Goal: Task Accomplishment & Management: Use online tool/utility

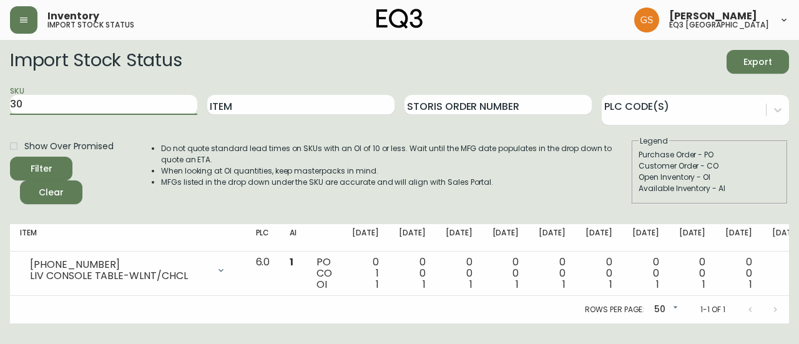
type input "3"
type input "[PHONE_NUMBER]"
click at [10, 157] on button "Filter" at bounding box center [41, 169] width 62 height 24
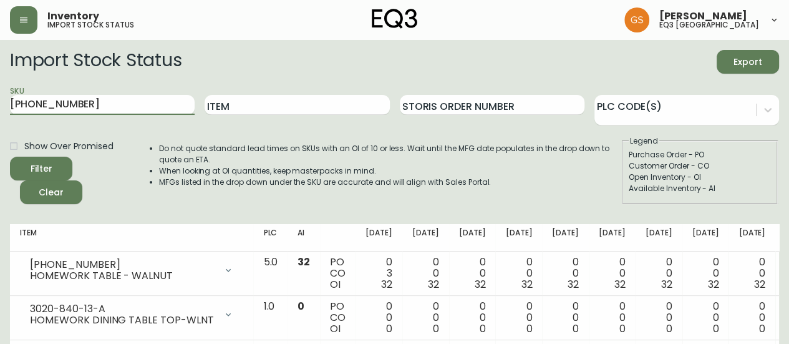
drag, startPoint x: 94, startPoint y: 104, endPoint x: 0, endPoint y: 105, distance: 94.2
click at [0, 105] on main "Import Stock Status Export SKU [PHONE_NUMBER] Item Storis Order Number PLC Code…" at bounding box center [394, 226] width 789 height 372
paste input "[PHONE_NUMBER]"
type input "[PHONE_NUMBER]"
click at [10, 157] on button "Filter" at bounding box center [41, 169] width 62 height 24
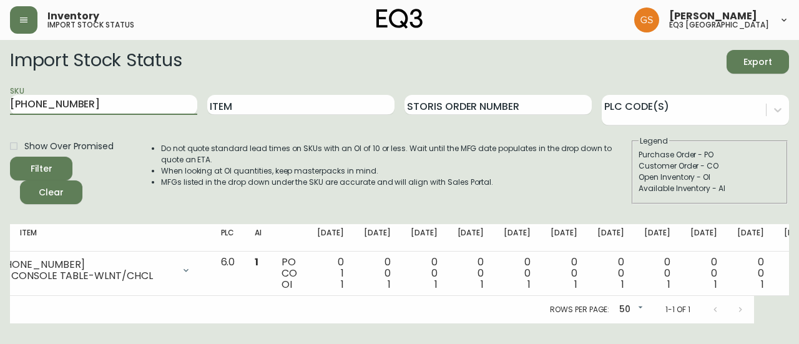
scroll to position [0, 35]
